Goal: Information Seeking & Learning: Learn about a topic

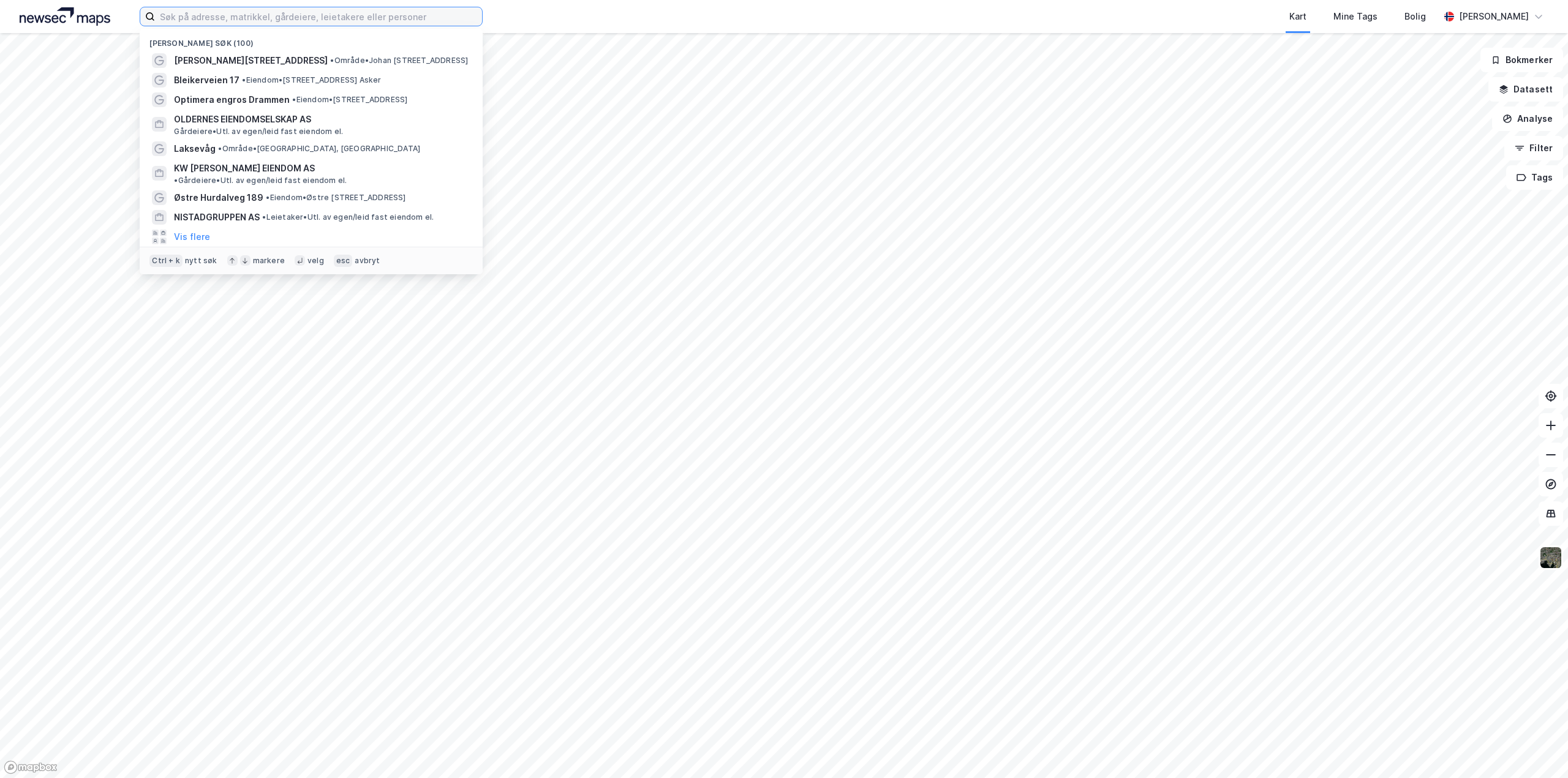
click at [328, 21] on input at bounding box center [319, 17] width 327 height 19
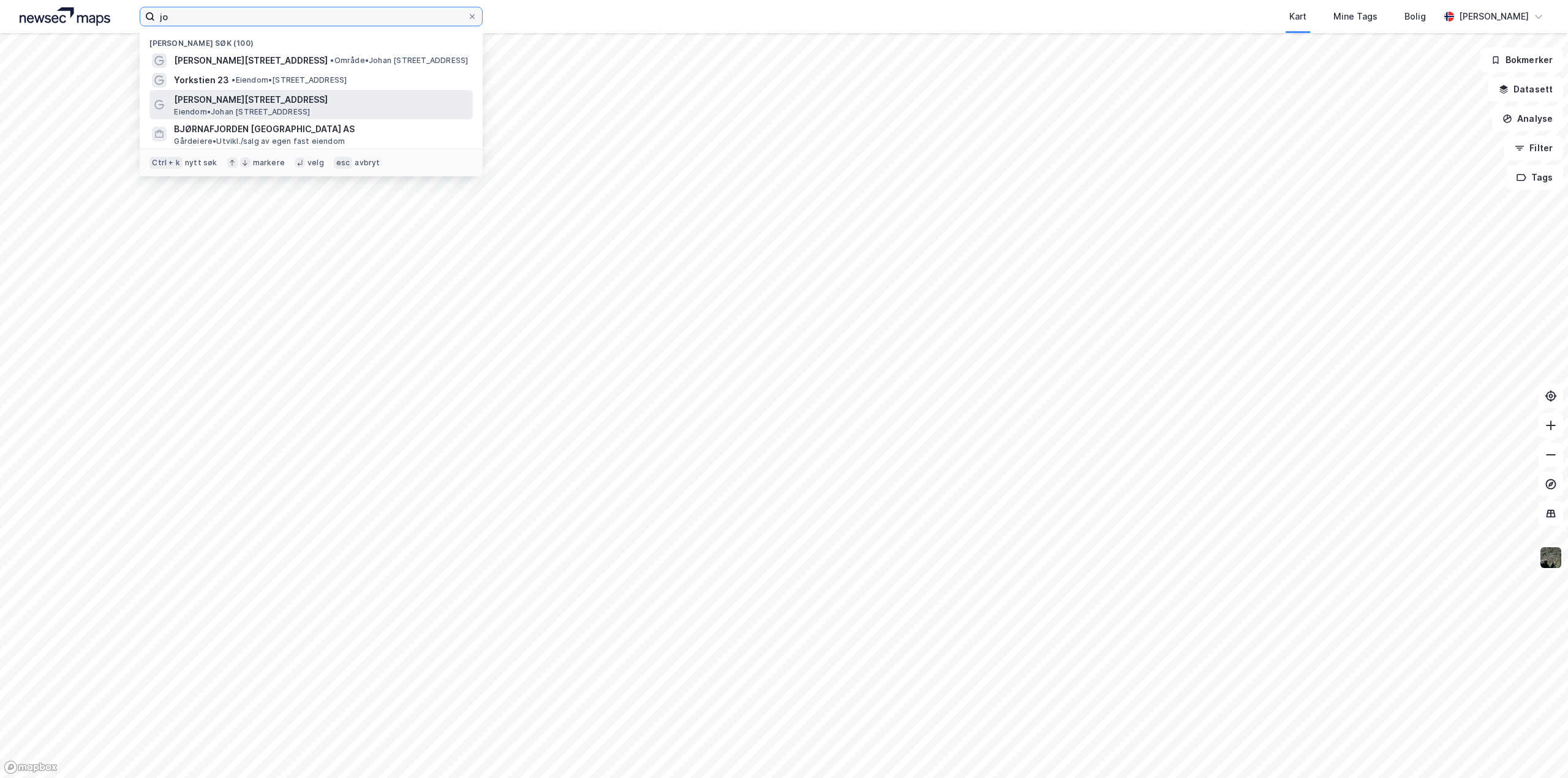
type input "jo"
click at [309, 106] on span "[PERSON_NAME][STREET_ADDRESS]" at bounding box center [321, 100] width 294 height 15
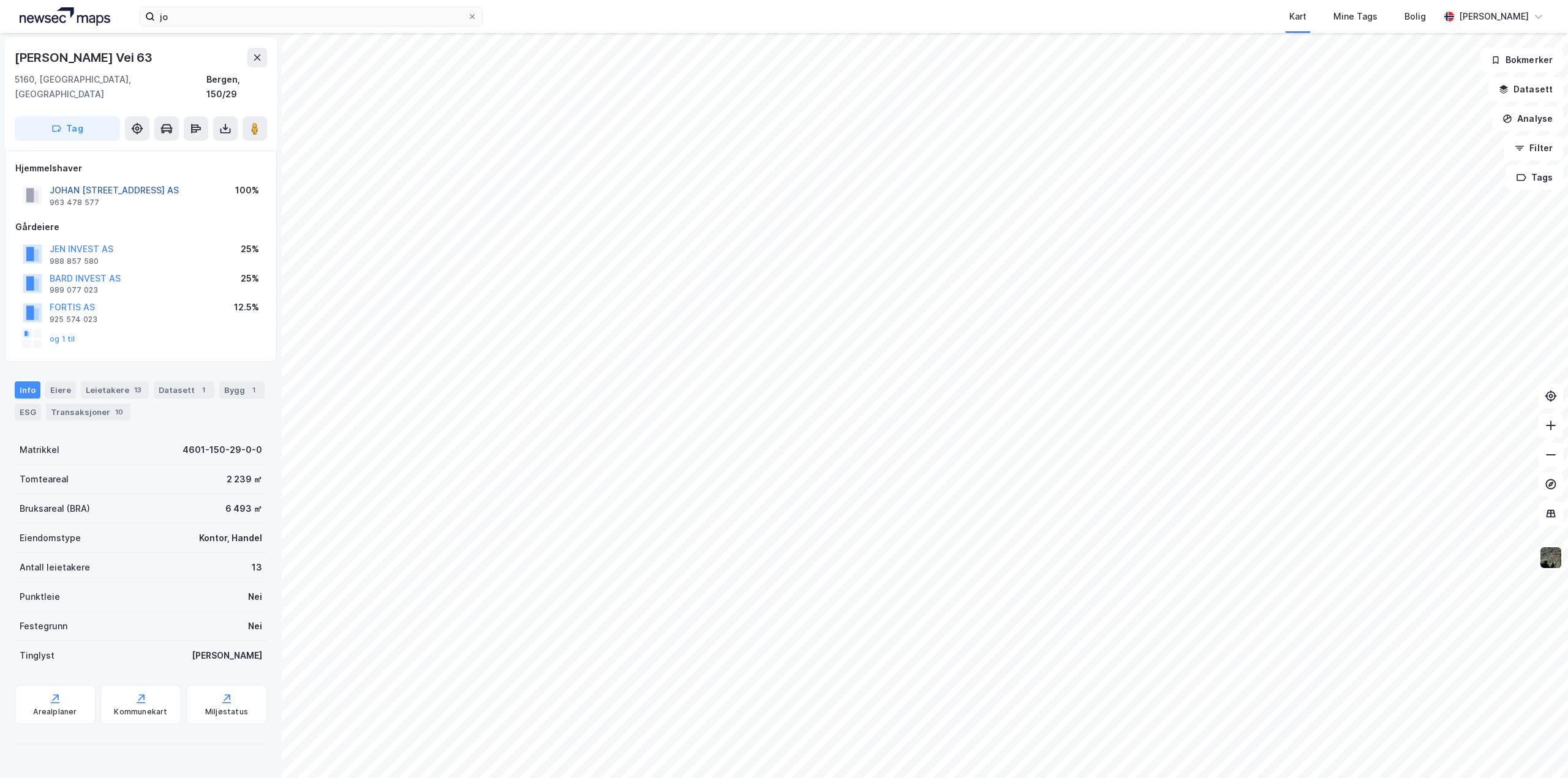
click at [0, 0] on button "JOHAN [STREET_ADDRESS] AS" at bounding box center [0, 0] width 0 height 0
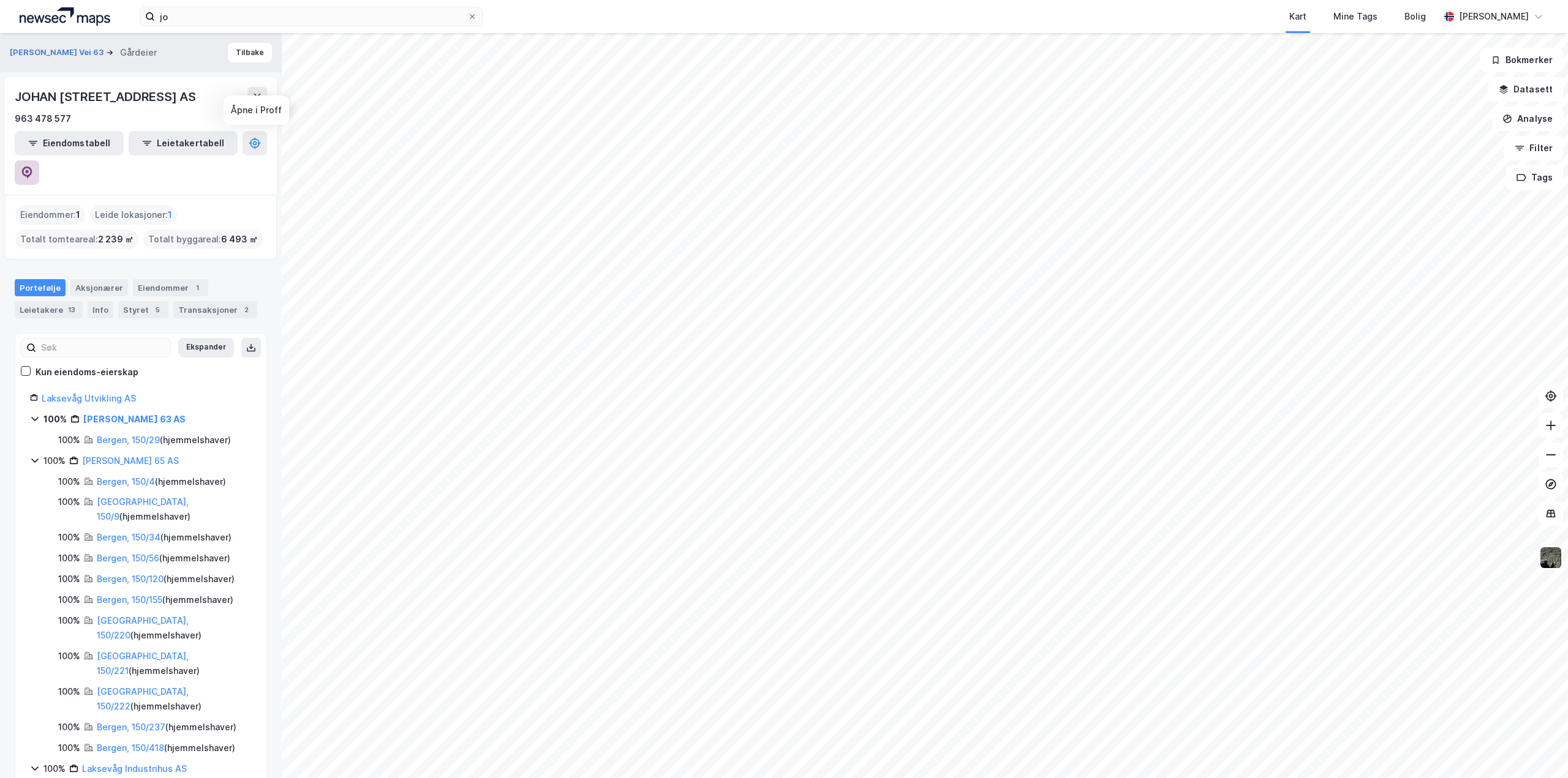
click at [32, 166] on icon at bounding box center [27, 172] width 11 height 12
